Goal: Obtain resource: Obtain resource

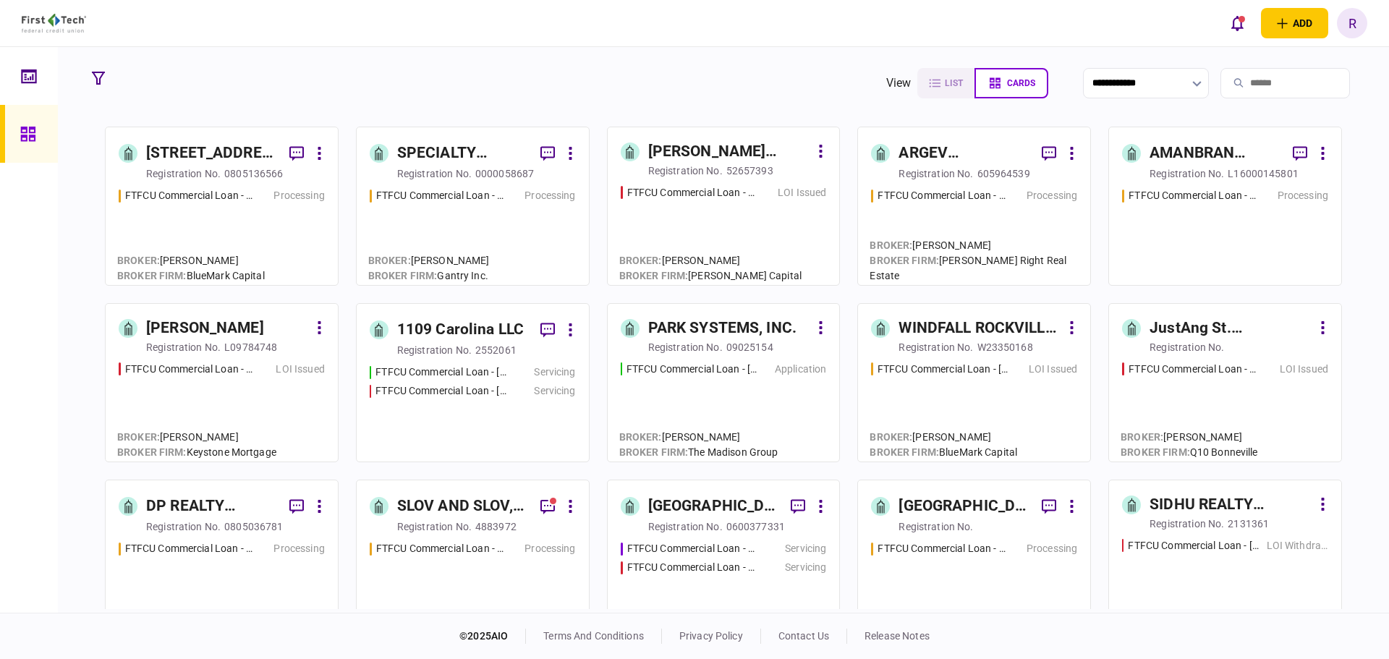
click at [497, 543] on div "FTFCU Commercial Loan - [STREET_ADDRESS]" at bounding box center [441, 548] width 130 height 15
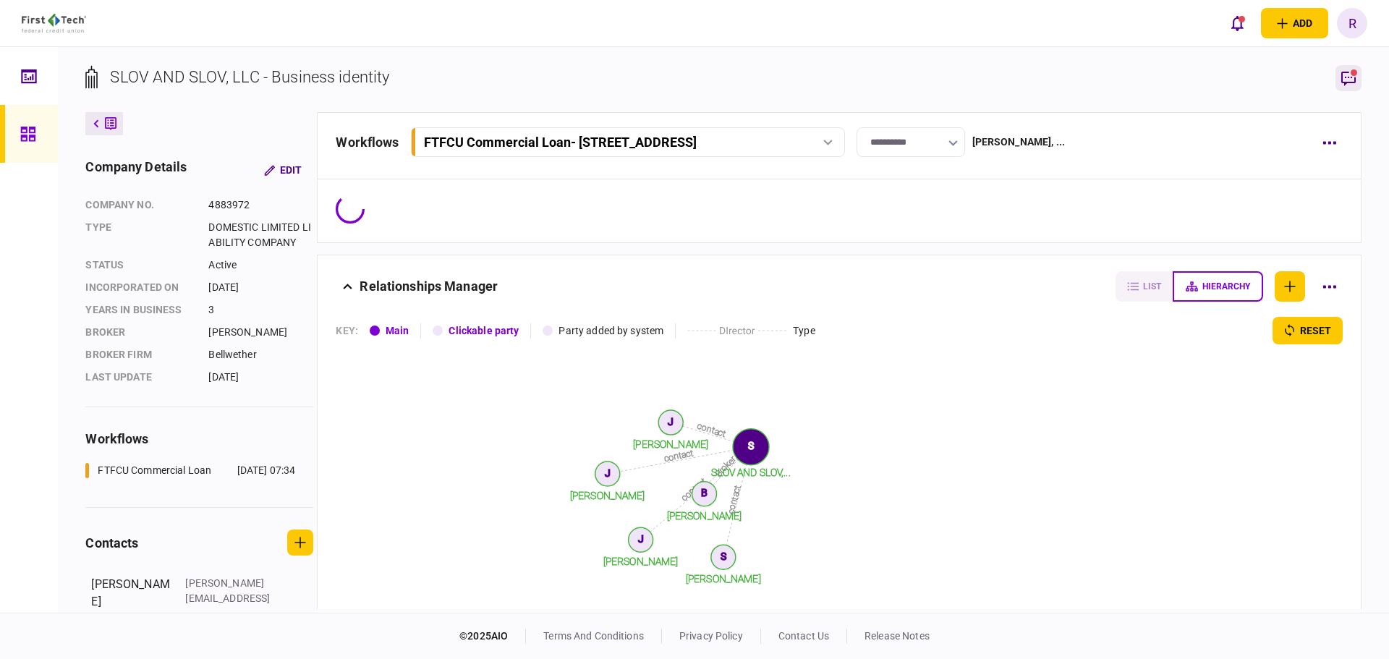
click at [1360, 75] on button "button" at bounding box center [1348, 78] width 26 height 26
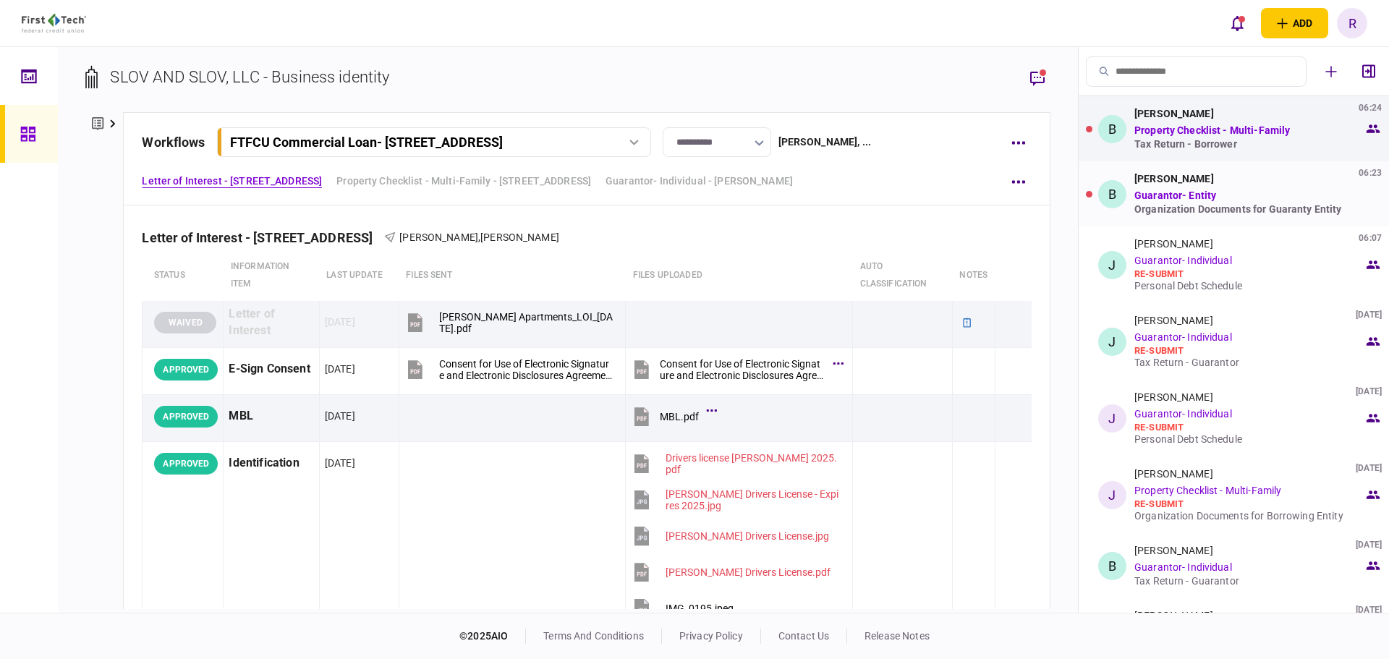
click at [1245, 208] on div "Organization Documents for Guaranty Entity" at bounding box center [1248, 209] width 229 height 12
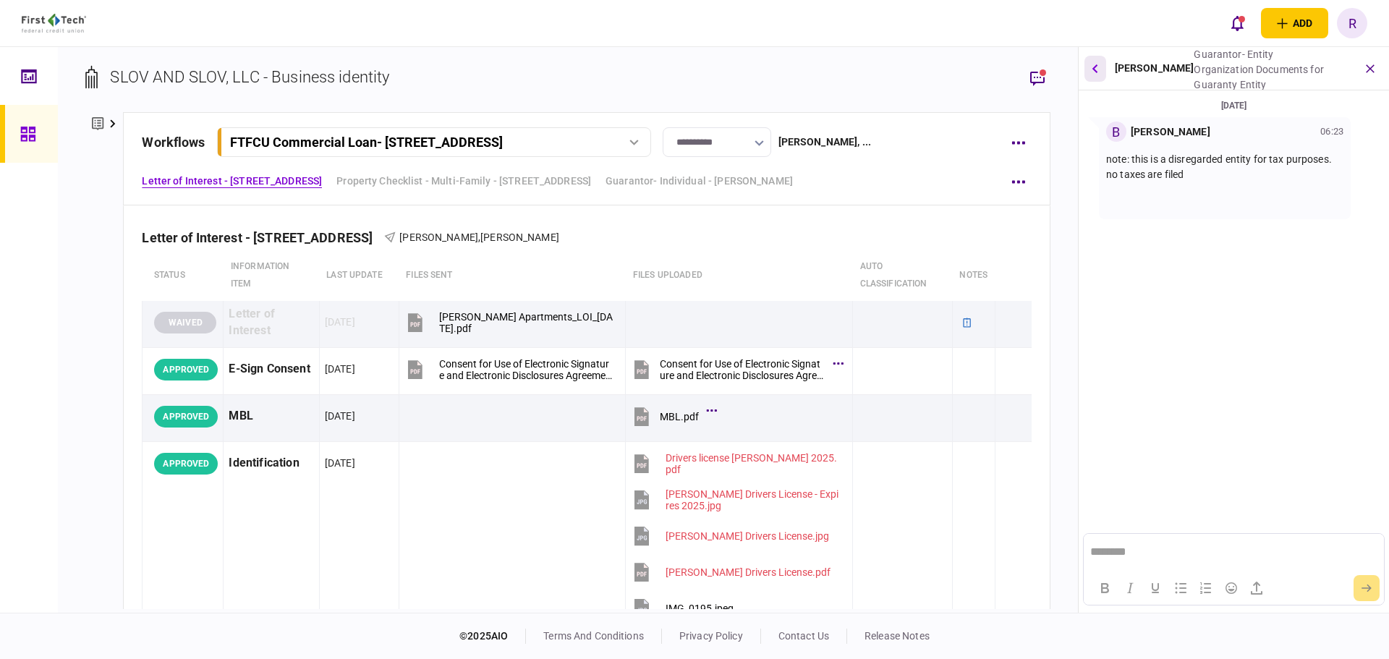
click at [1098, 67] on icon "button" at bounding box center [1095, 68] width 6 height 9
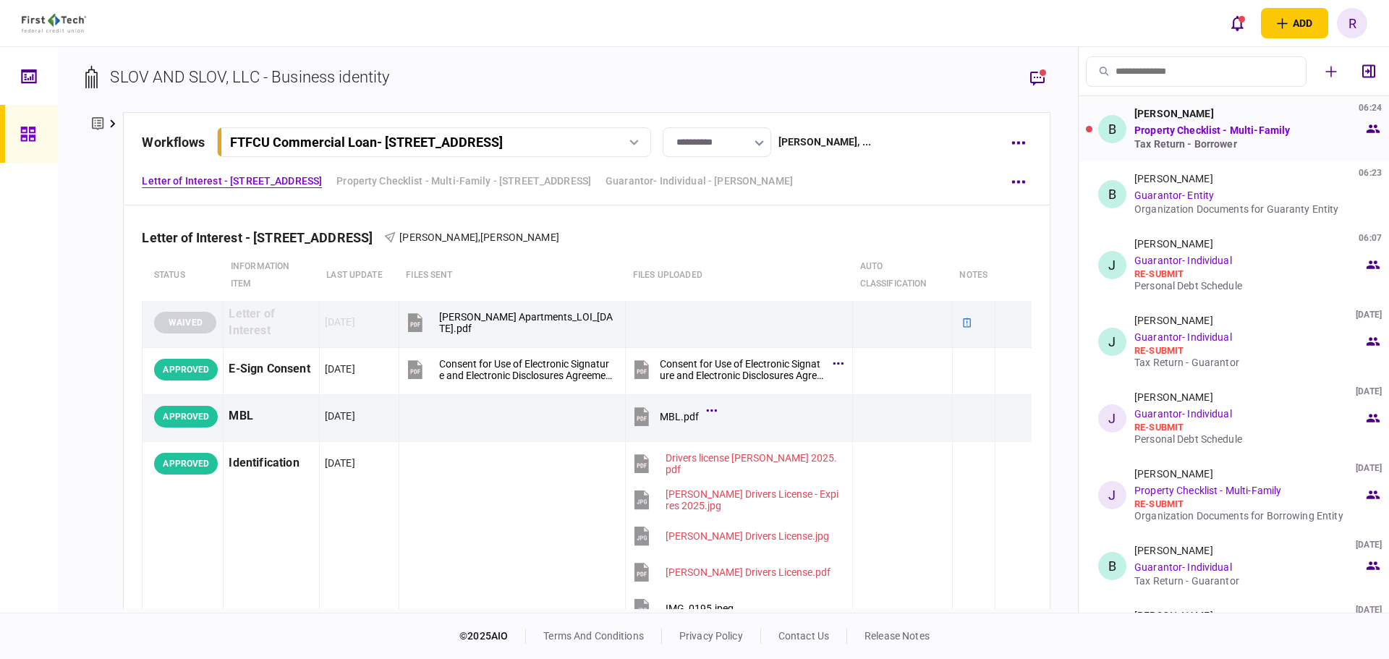
click at [1240, 133] on link "Property Checklist - Multi-Family" at bounding box center [1212, 130] width 156 height 12
click at [1224, 132] on link "Property Checklist - Multi-Family" at bounding box center [1212, 130] width 156 height 12
click at [1220, 135] on link "Property Checklist - Multi-Family" at bounding box center [1212, 130] width 156 height 12
click at [1229, 135] on link "Property Checklist - Multi-Family" at bounding box center [1212, 130] width 156 height 12
click at [1139, 137] on div "[PERSON_NAME] 06:24 Property Checklist - Multi-Family Tax Return - Borrower" at bounding box center [1248, 129] width 229 height 42
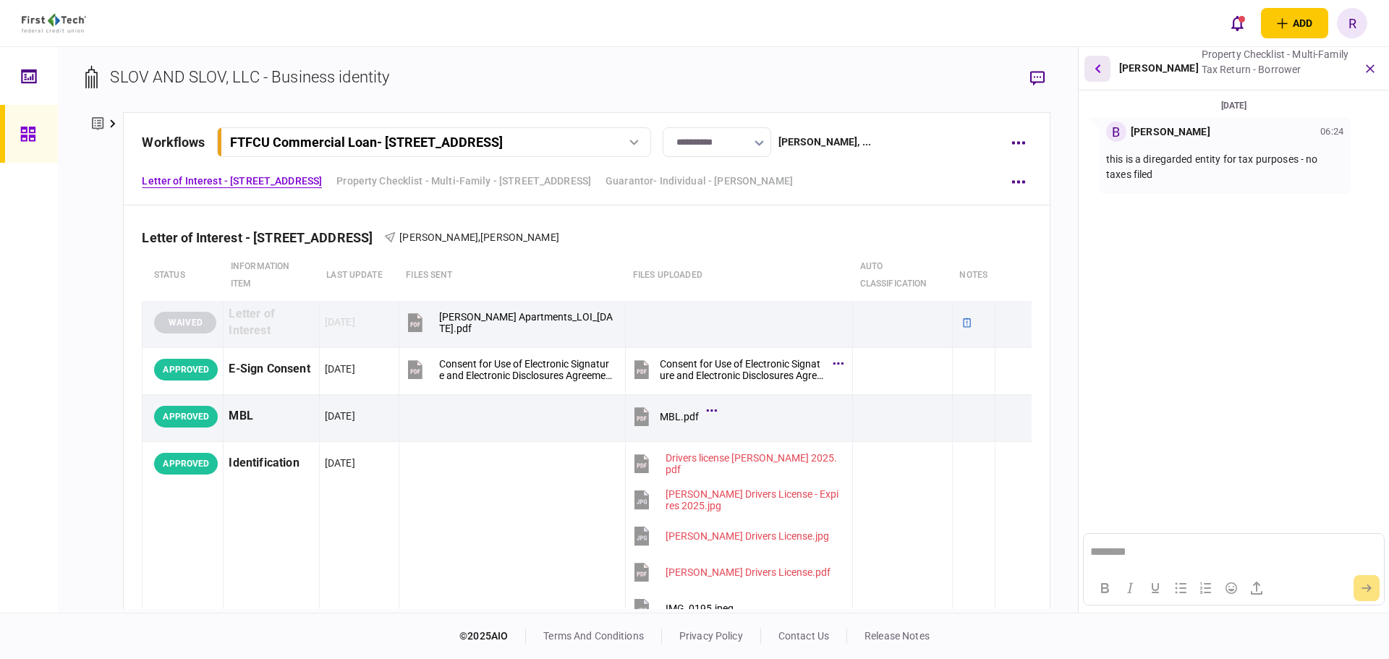
click at [1107, 71] on button "button" at bounding box center [1097, 69] width 26 height 26
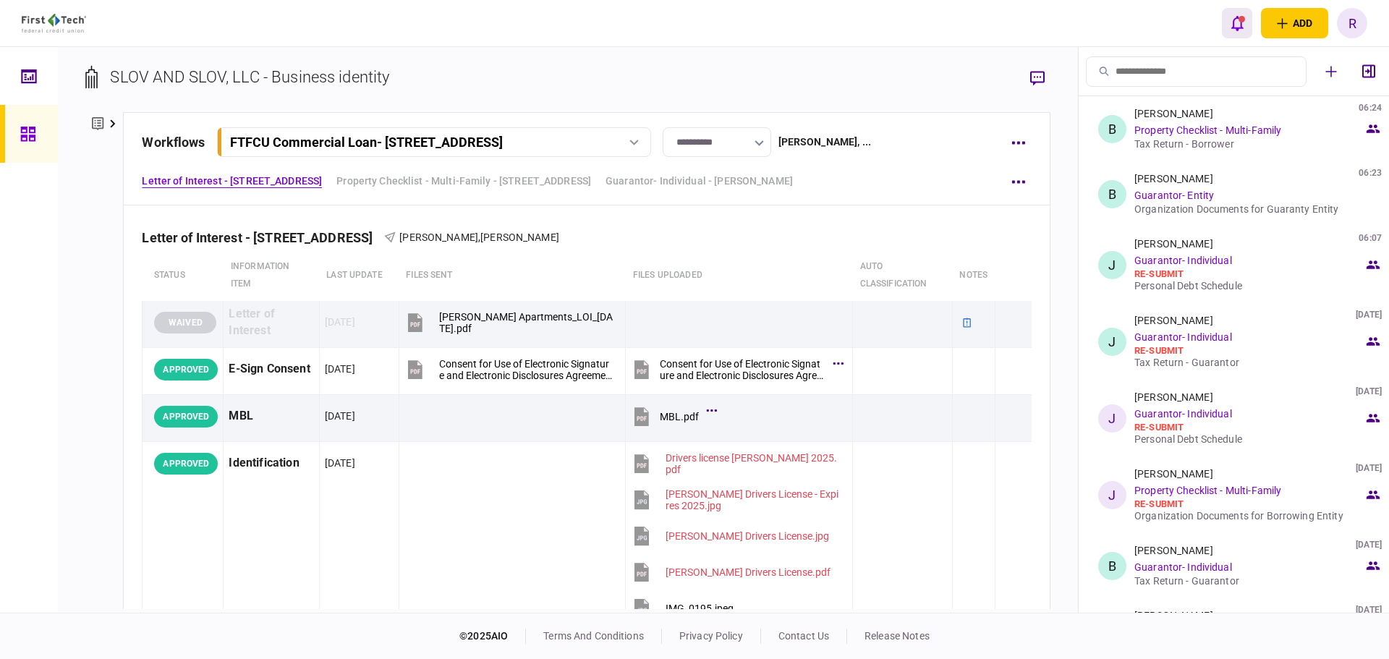
click at [1235, 28] on icon "open notifications list" at bounding box center [1237, 23] width 12 height 15
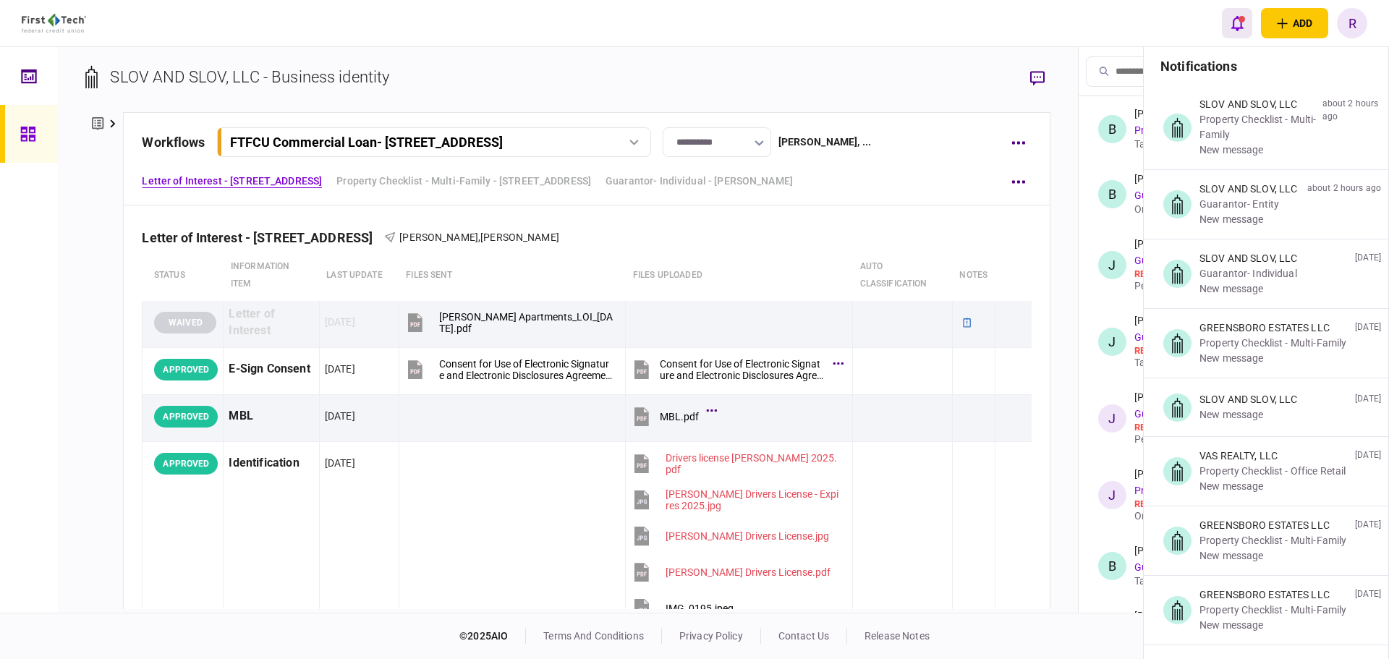
click at [1235, 28] on icon "open notifications list" at bounding box center [1237, 23] width 12 height 15
